Goal: Check status

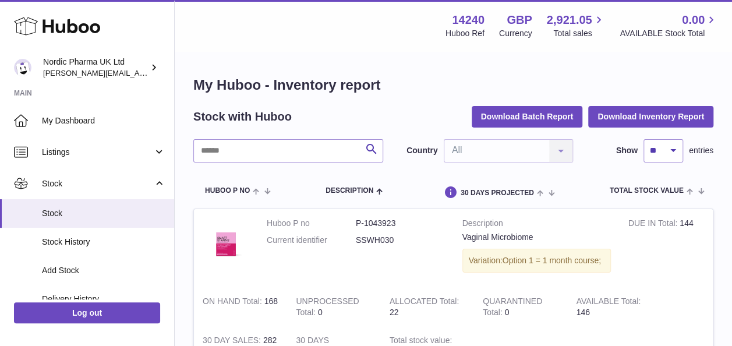
scroll to position [123, 0]
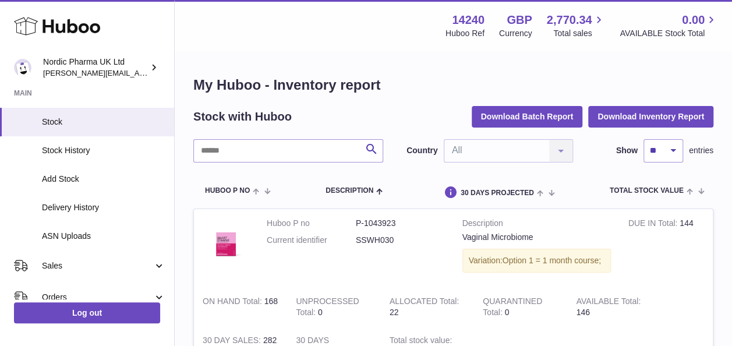
scroll to position [109, 0]
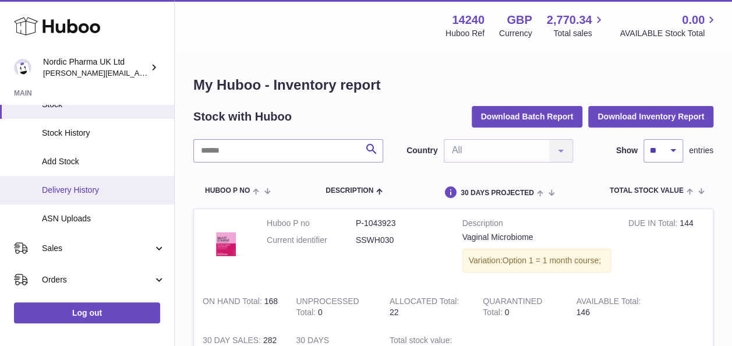
click at [88, 191] on span "Delivery History" at bounding box center [103, 190] width 123 height 11
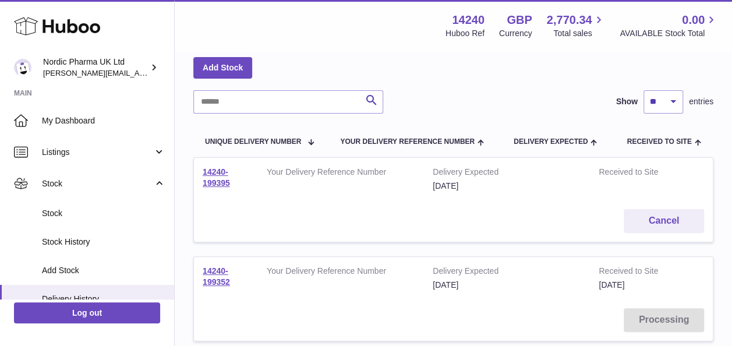
scroll to position [51, 0]
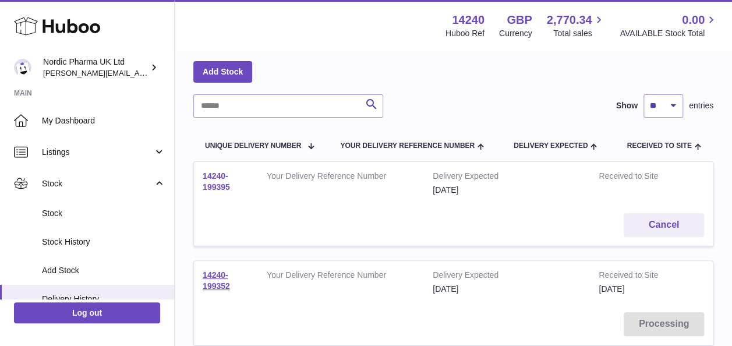
click at [222, 183] on link "14240-199395" at bounding box center [216, 181] width 27 height 20
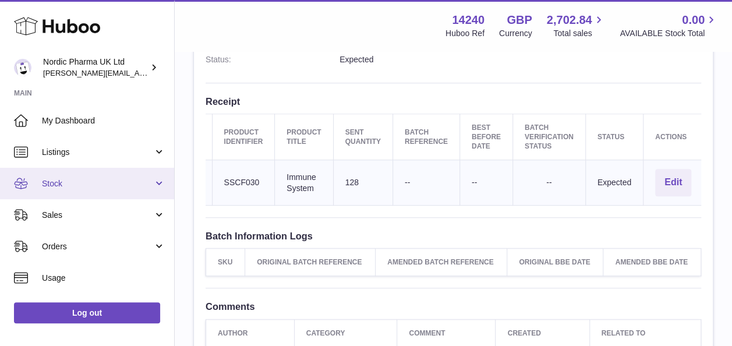
click at [57, 192] on link "Stock" at bounding box center [87, 183] width 174 height 31
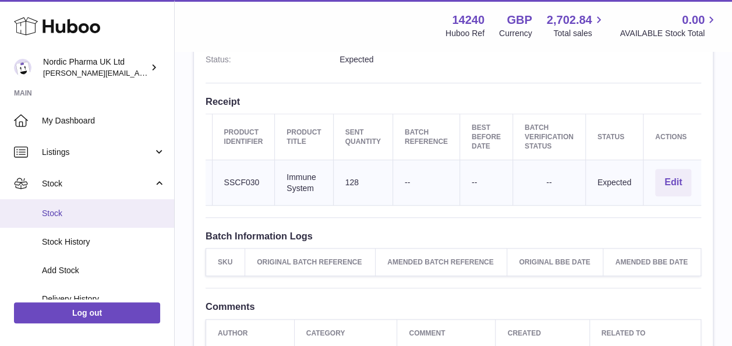
click at [48, 212] on span "Stock" at bounding box center [103, 213] width 123 height 11
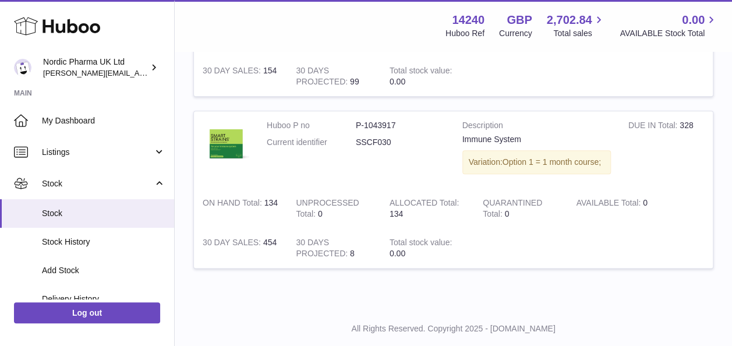
scroll to position [622, 0]
